Goal: Task Accomplishment & Management: Manage account settings

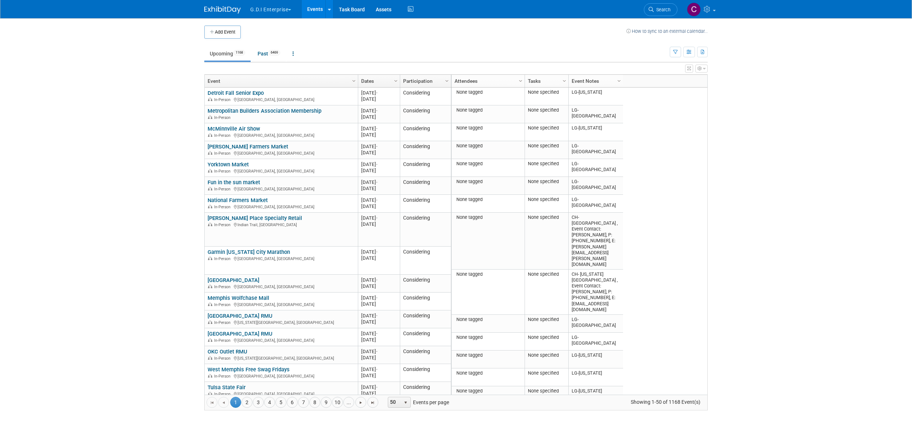
click at [291, 10] on span "button" at bounding box center [289, 9] width 3 height 1
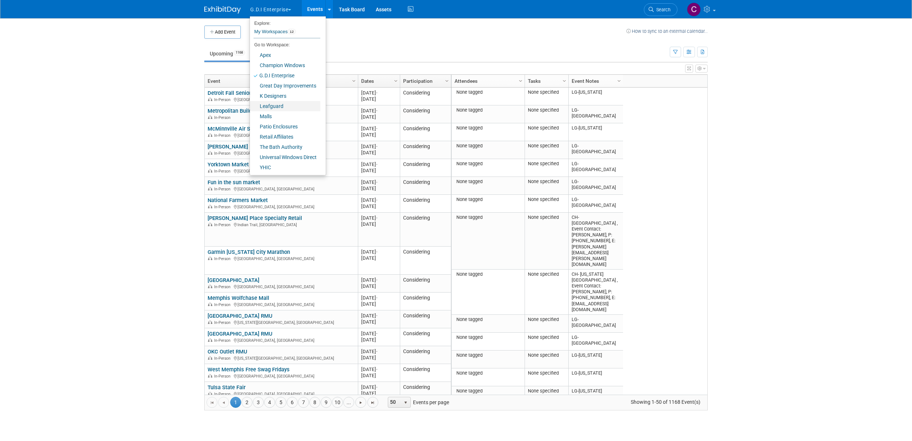
click at [272, 105] on link "Leafguard" at bounding box center [285, 106] width 70 height 10
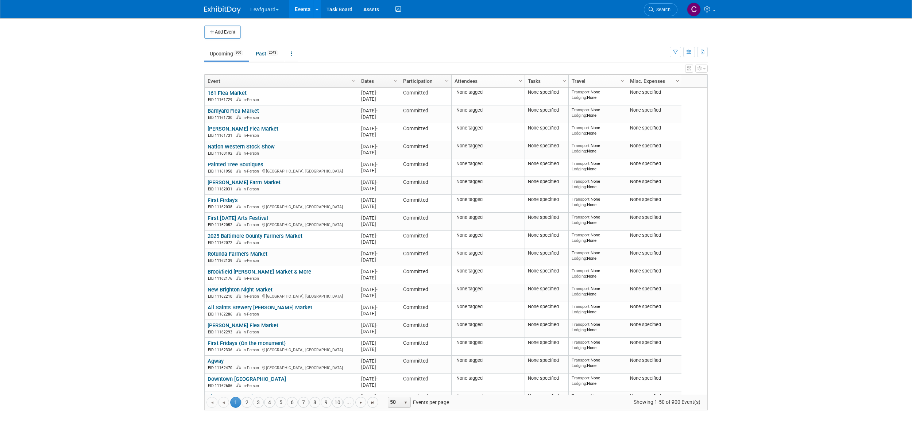
click at [676, 80] on span "Column Settings" at bounding box center [677, 81] width 6 height 6
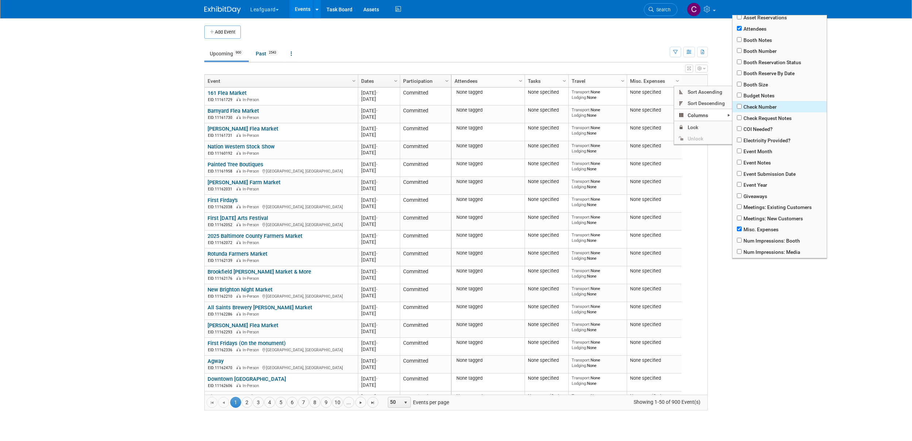
scroll to position [26, 0]
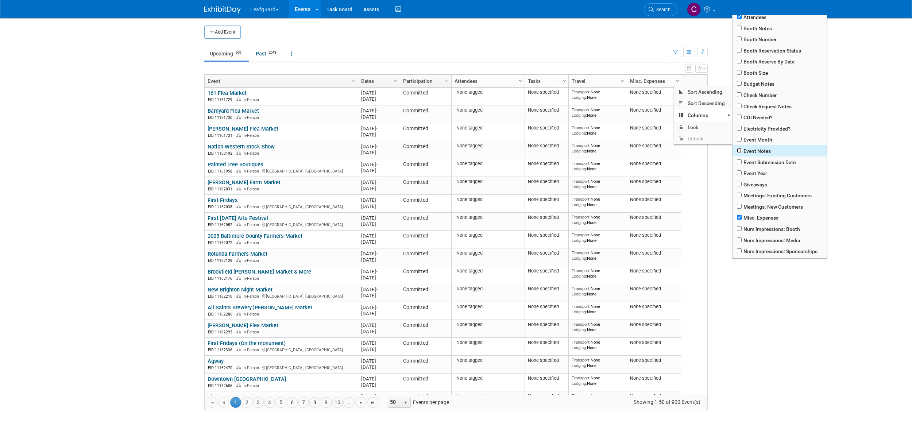
click at [740, 150] on input "checkbox" at bounding box center [739, 150] width 5 height 5
checkbox input "true"
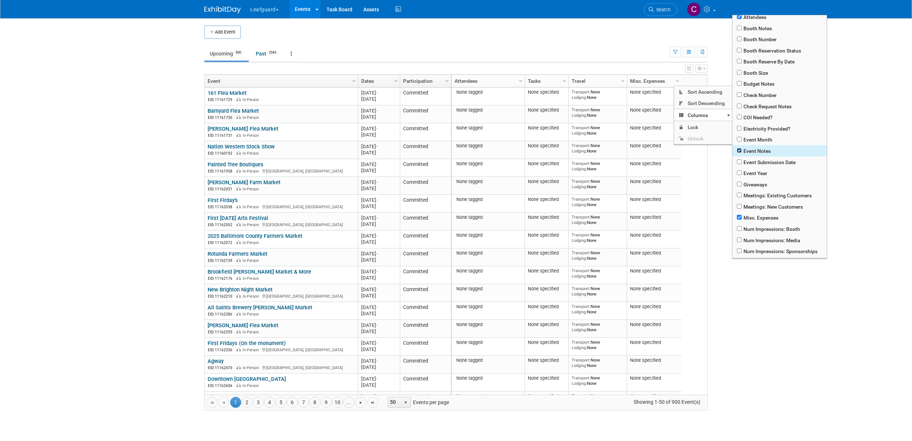
checkbox input "true"
click at [740, 217] on input "checkbox" at bounding box center [739, 217] width 5 height 5
checkbox input "false"
checkbox input "true"
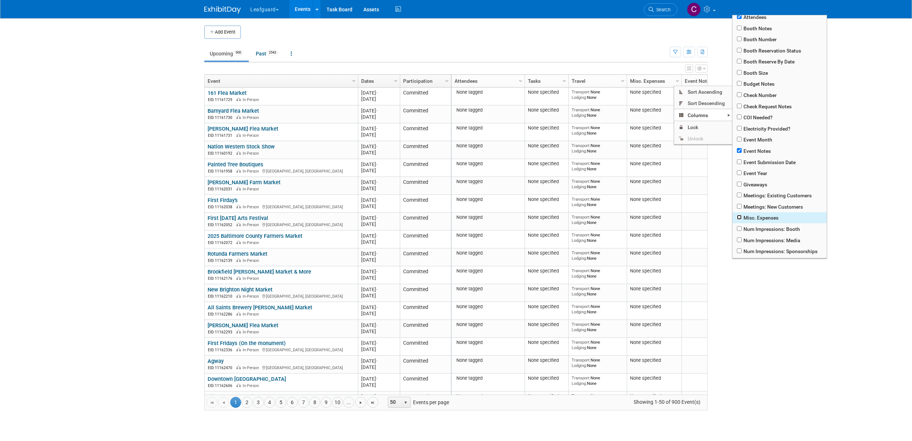
checkbox input "true"
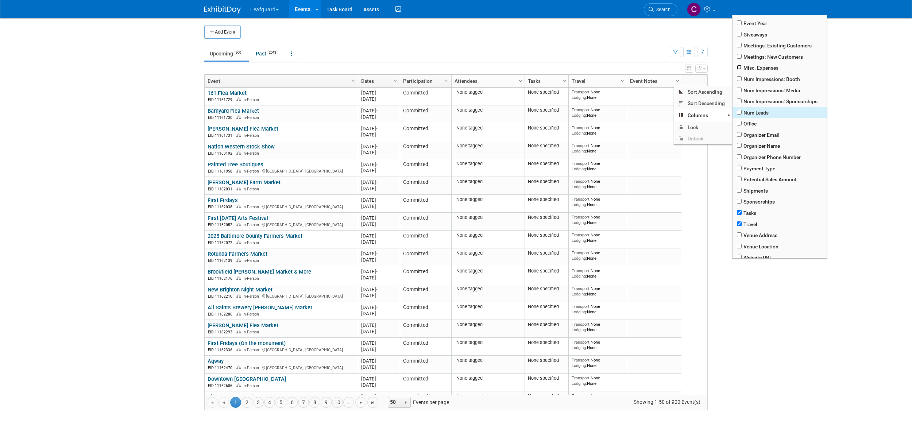
scroll to position [181, 0]
click at [739, 218] on input "checkbox" at bounding box center [739, 218] width 5 height 5
checkbox input "false"
checkbox input "true"
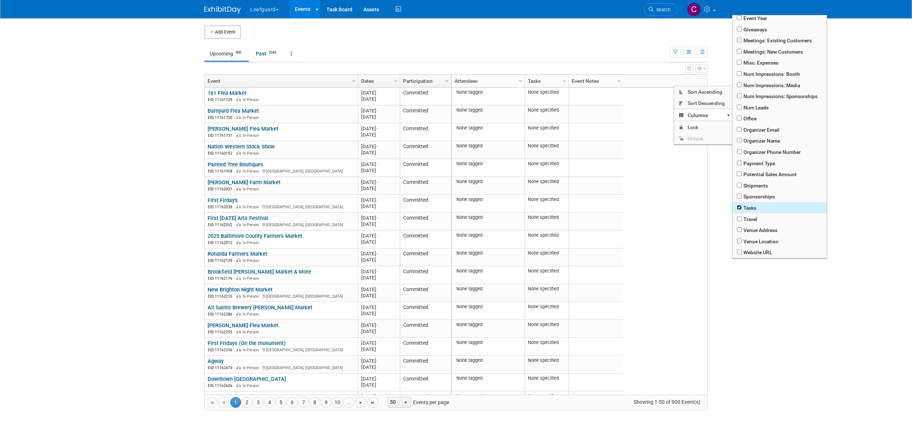
click at [737, 208] on input "checkbox" at bounding box center [739, 207] width 5 height 5
checkbox input "false"
checkbox input "true"
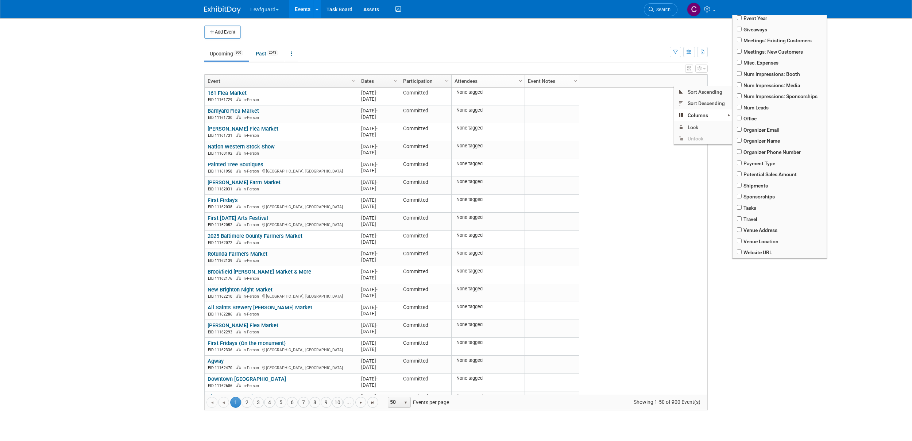
click at [628, 205] on div "None tagged None specified Transport: None Lodging: None 00000 None specified 2…" at bounding box center [579, 241] width 256 height 307
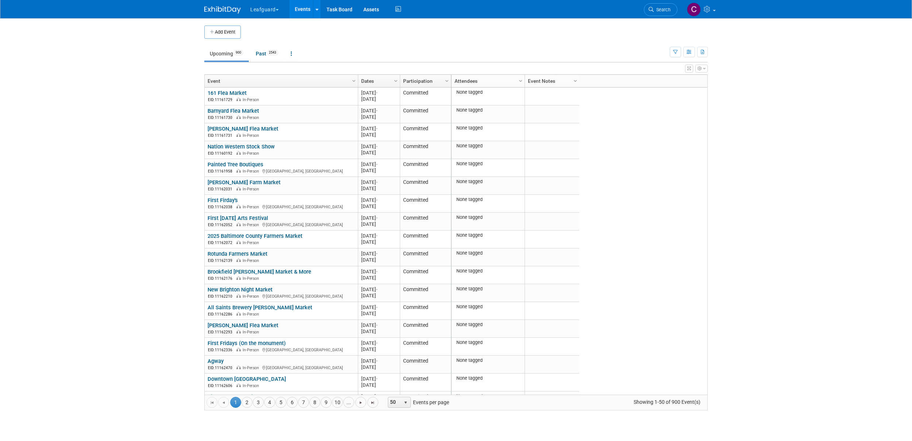
click at [574, 81] on span "Column Settings" at bounding box center [575, 81] width 6 height 6
click at [689, 53] on icon "button" at bounding box center [688, 52] width 5 height 5
click at [734, 96] on body "Leafguard Explore: My Workspaces 12 Go to Workspace: Apex Champion Windows G.D.…" at bounding box center [456, 220] width 912 height 441
click at [702, 72] on button "button" at bounding box center [701, 69] width 12 height 8
click at [653, 92] on link "Advanced Options" at bounding box center [654, 92] width 94 height 11
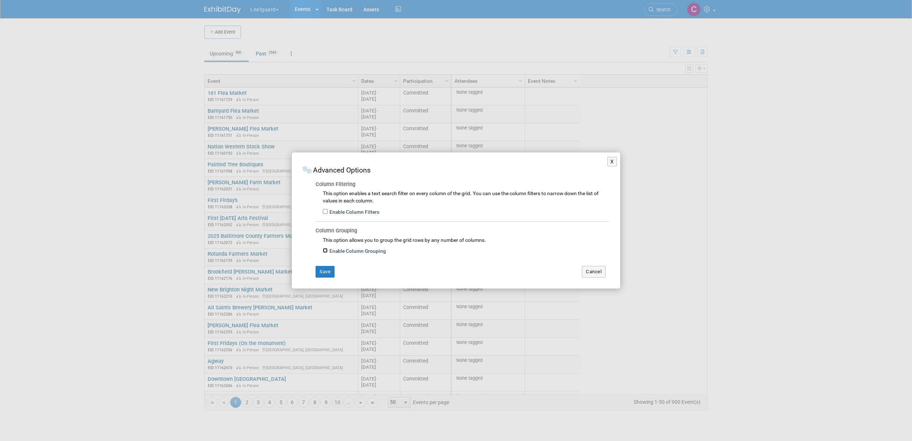
click at [325, 251] on input "Enable Column Grouping" at bounding box center [325, 250] width 5 height 5
checkbox input "true"
click at [327, 272] on button "Save" at bounding box center [324, 272] width 19 height 12
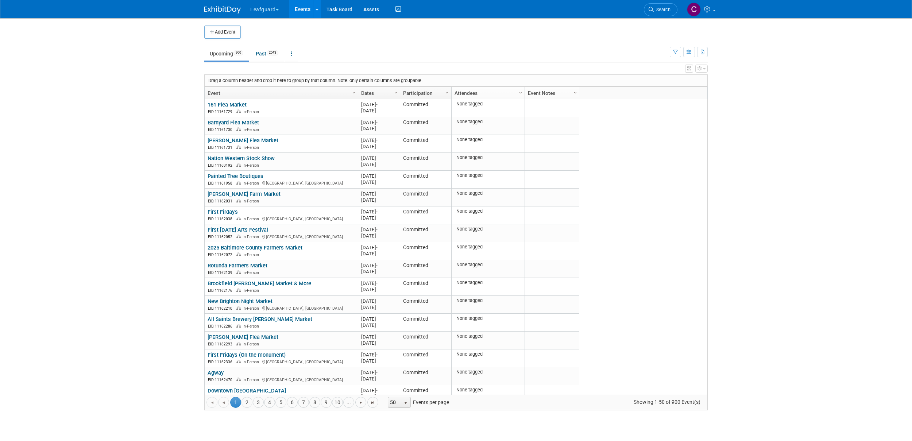
click at [576, 92] on span "Column Settings" at bounding box center [575, 93] width 6 height 6
click at [621, 186] on div "None tagged 2025 M-2025-01 January 2025 http://10x10 Need to Reserve 0 0 0 0 0 …" at bounding box center [579, 246] width 256 height 295
click at [575, 92] on span "Column Settings" at bounding box center [575, 93] width 6 height 6
click at [698, 69] on icon "button" at bounding box center [699, 68] width 4 height 4
click at [653, 93] on link "Advanced Options" at bounding box center [654, 92] width 94 height 11
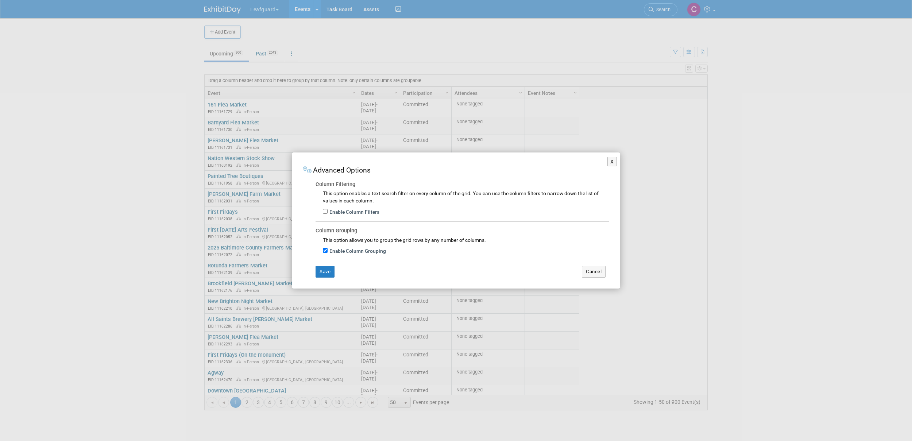
click at [327, 210] on label "Enable Column Filters" at bounding box center [353, 212] width 52 height 7
click at [327, 210] on input "Enable Column Filters" at bounding box center [325, 211] width 5 height 5
checkbox input "true"
click at [323, 251] on input "Enable Column Grouping" at bounding box center [325, 250] width 5 height 5
checkbox input "false"
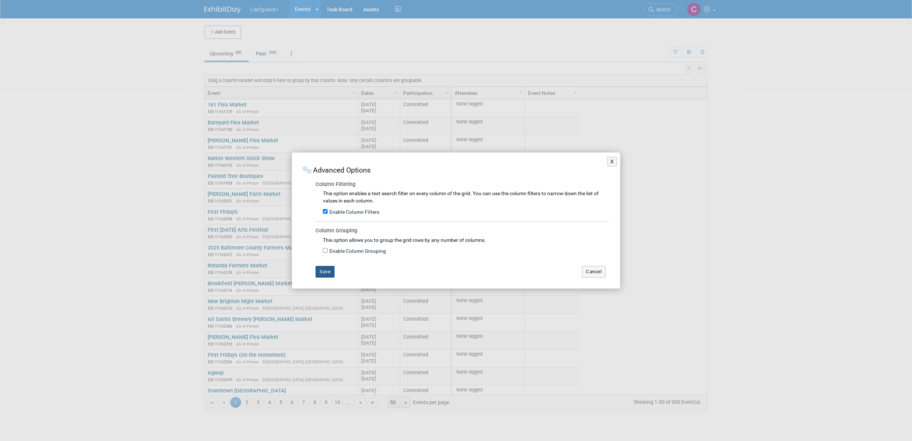
click at [329, 272] on button "Save" at bounding box center [324, 272] width 19 height 12
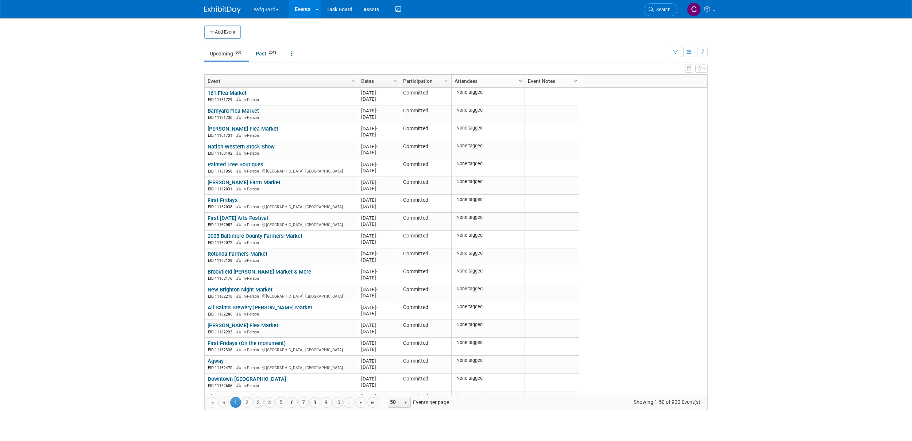
click at [575, 82] on span "Column Settings" at bounding box center [575, 81] width 6 height 6
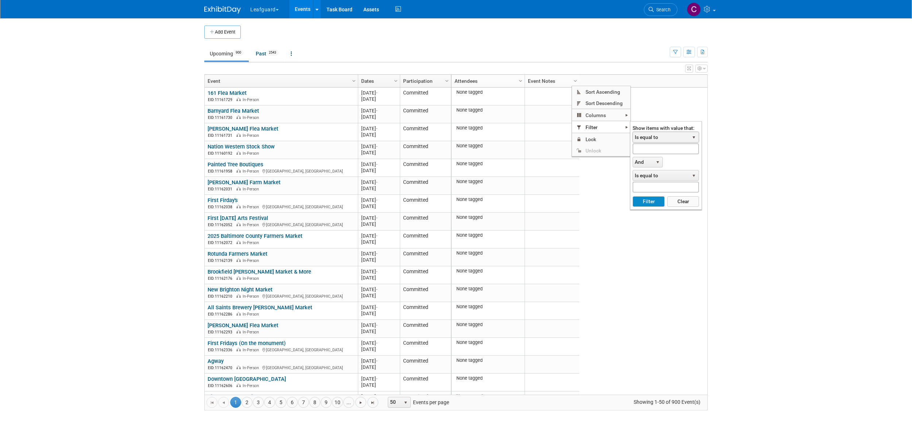
click at [658, 138] on span "Is equal to" at bounding box center [661, 137] width 56 height 10
click at [650, 179] on li "Contains" at bounding box center [665, 178] width 64 height 10
click at [648, 150] on input "text" at bounding box center [665, 148] width 66 height 11
click at [651, 203] on button "Filter" at bounding box center [648, 201] width 32 height 11
type input "CH-"
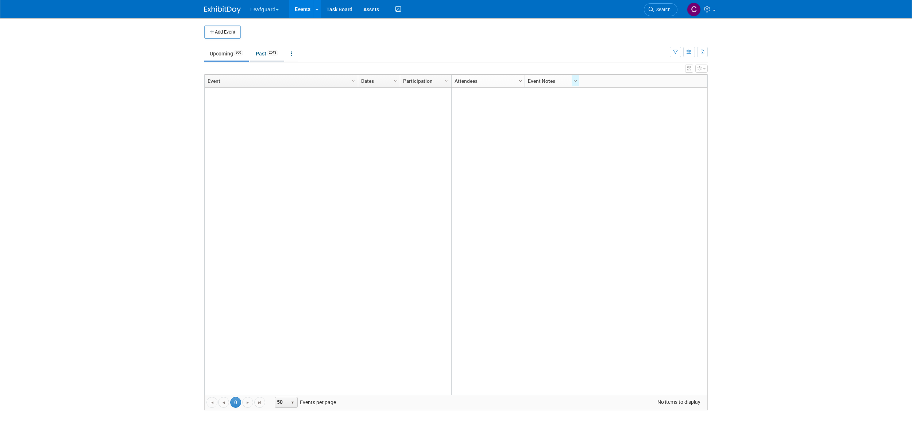
click at [263, 53] on link "Past 2543" at bounding box center [267, 54] width 34 height 14
